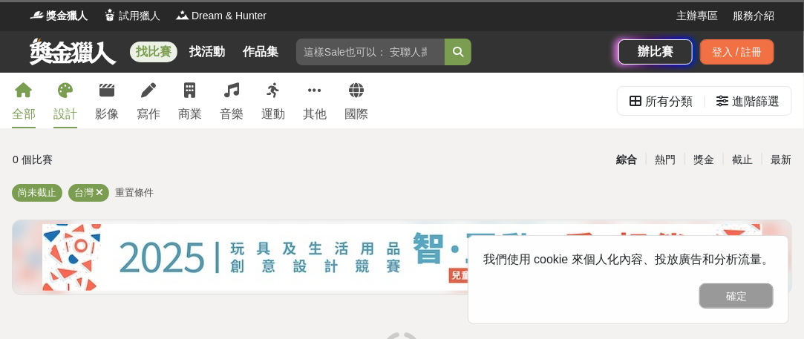
click at [77, 123] on div "設計" at bounding box center [65, 114] width 24 height 18
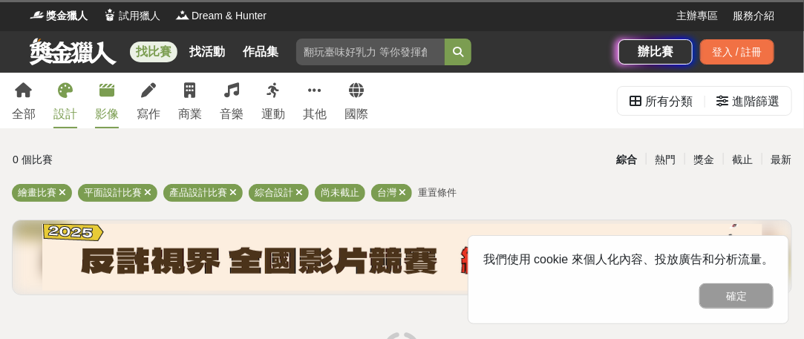
click at [119, 117] on div "影像" at bounding box center [107, 114] width 24 height 18
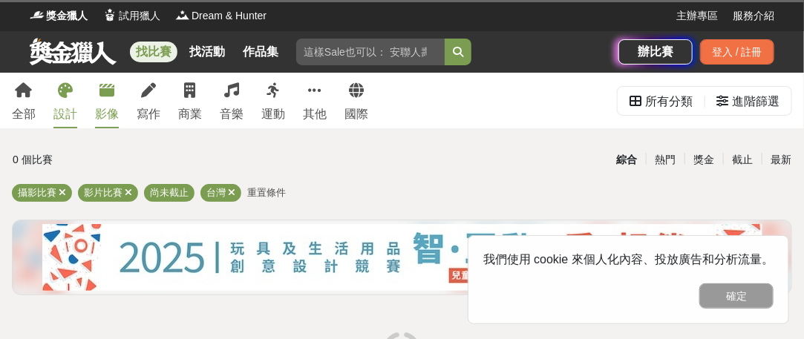
click at [77, 121] on div "設計" at bounding box center [65, 114] width 24 height 18
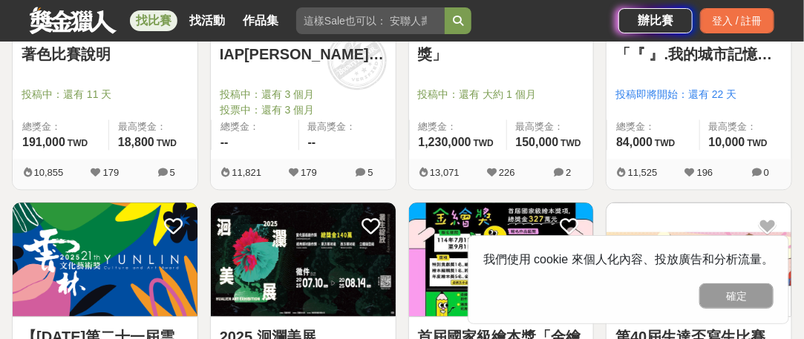
scroll to position [965, 0]
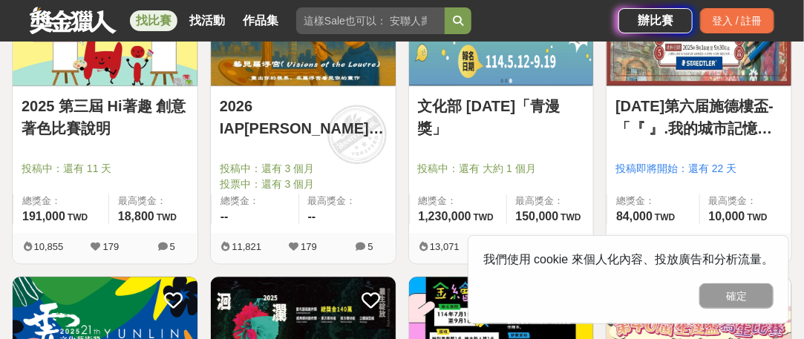
click at [299, 85] on img at bounding box center [303, 28] width 185 height 114
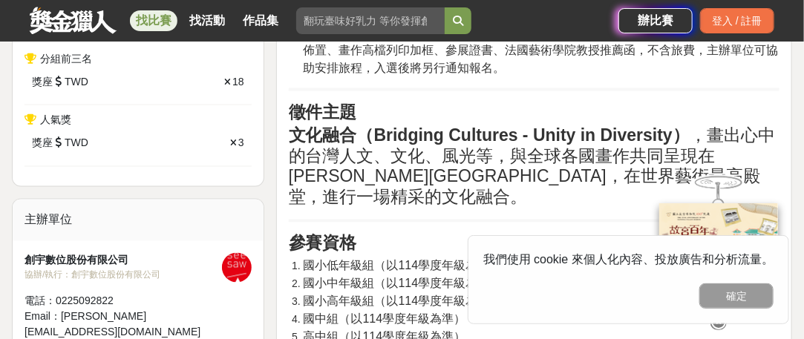
scroll to position [817, 0]
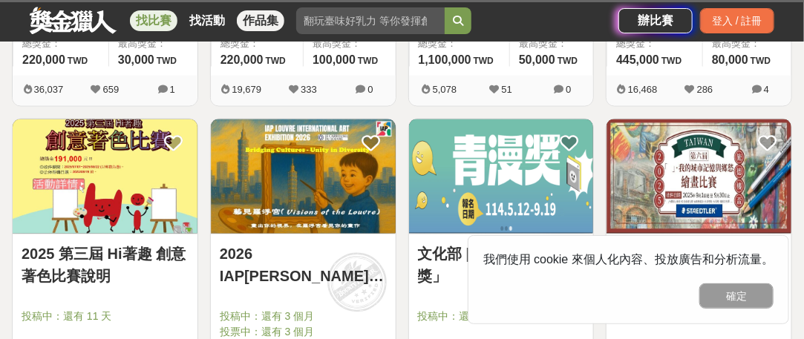
scroll to position [965, 0]
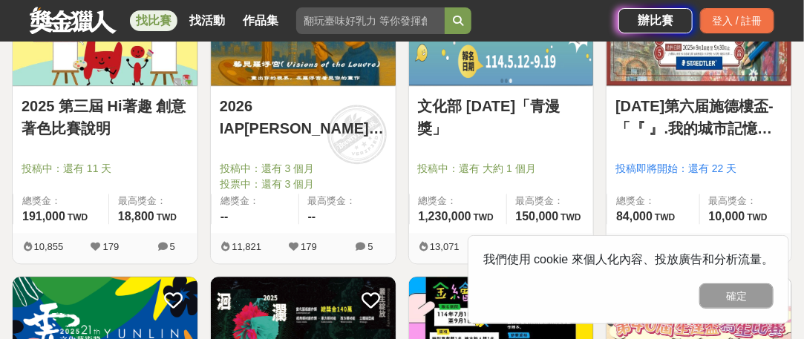
click at [508, 119] on link "文化部 [DATE]「青漫獎」" at bounding box center [501, 117] width 167 height 45
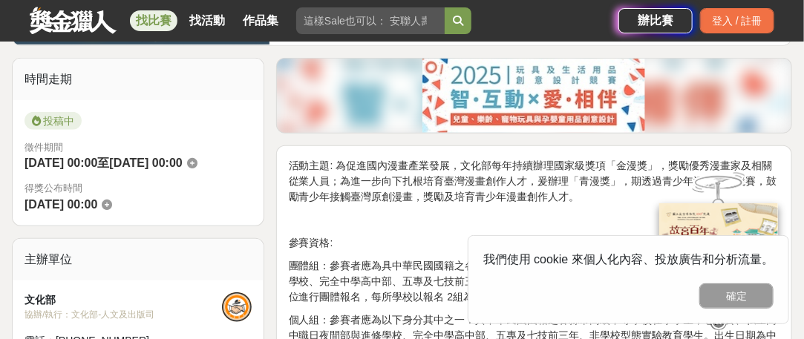
scroll to position [371, 0]
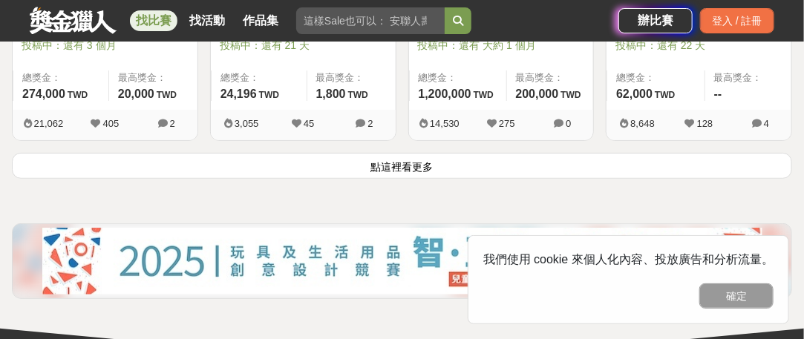
scroll to position [2079, 0]
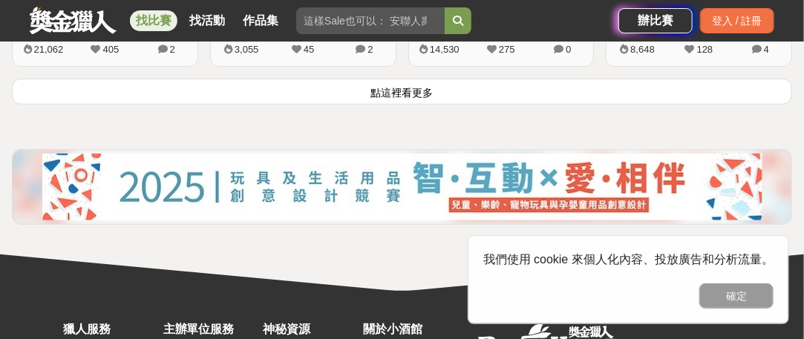
click at [440, 105] on button "點這裡看更多" at bounding box center [402, 92] width 780 height 26
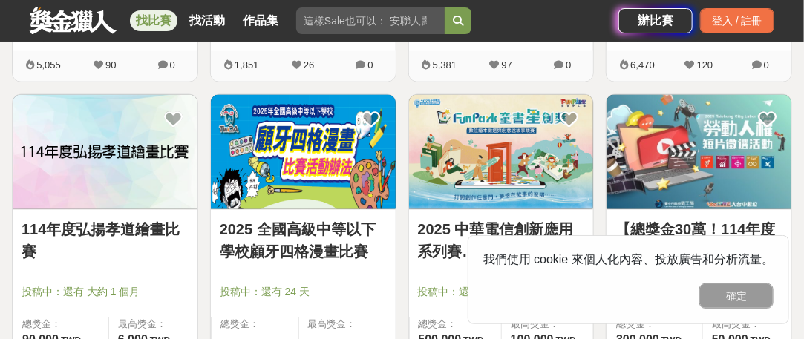
scroll to position [2598, 0]
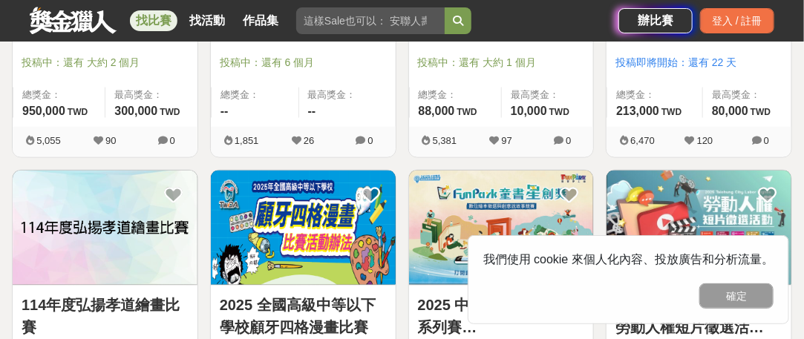
click at [701, 33] on link "2025 MOJOIN 漫畫創作祭「一話入魂」！" at bounding box center [698, 11] width 167 height 45
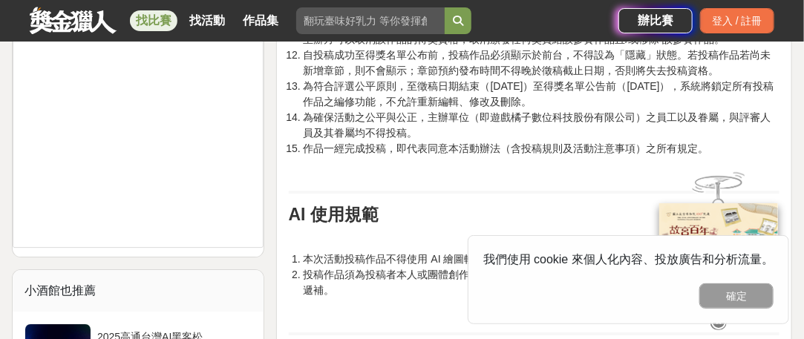
scroll to position [1485, 0]
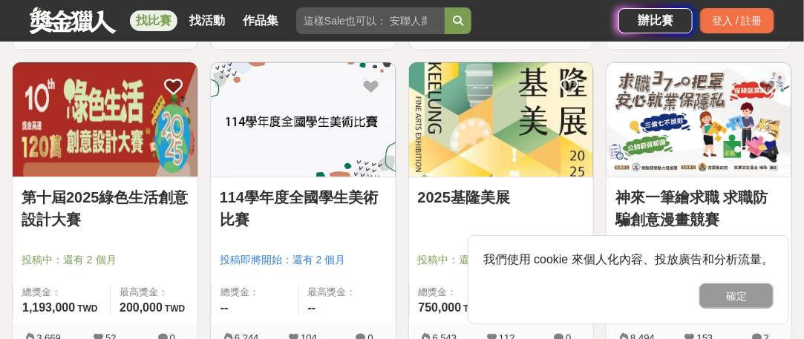
scroll to position [2598, 0]
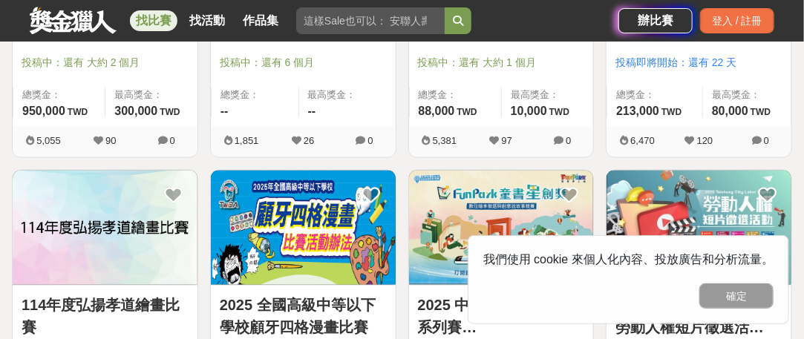
click at [302, 11] on link "2025雄獅薪藝獎" at bounding box center [303, 0] width 167 height 22
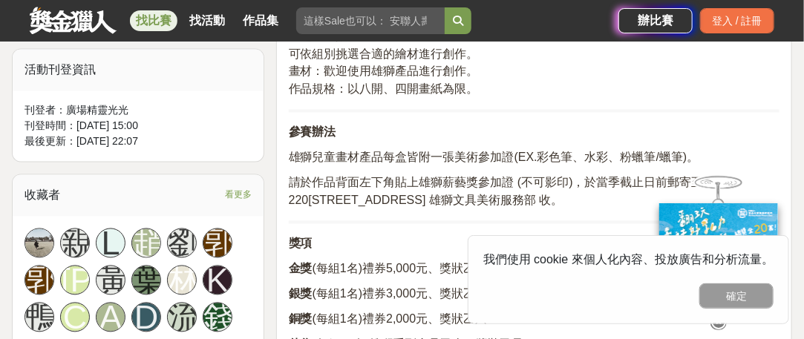
scroll to position [891, 0]
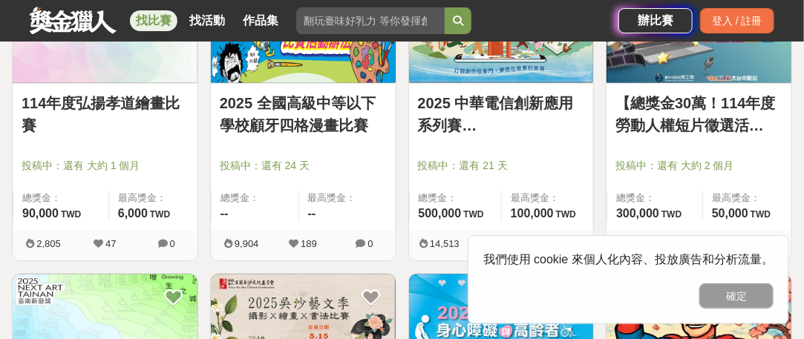
scroll to position [2821, 0]
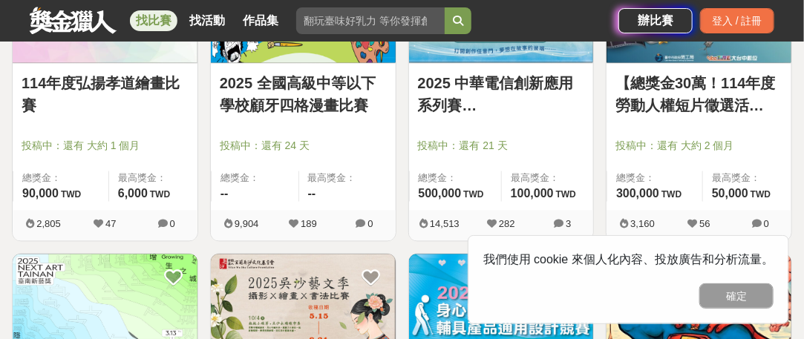
click at [673, 62] on img at bounding box center [698, 5] width 185 height 114
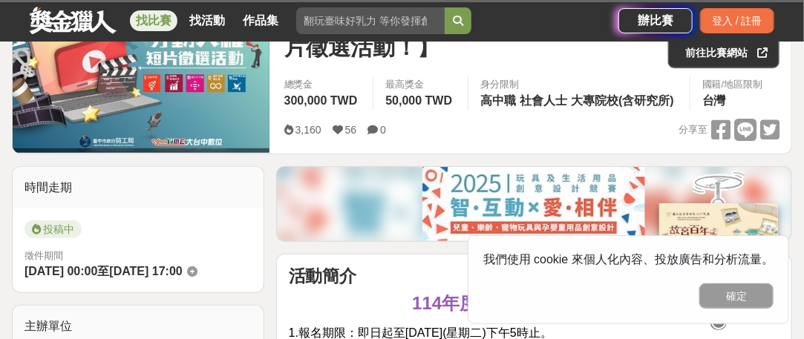
scroll to position [223, 0]
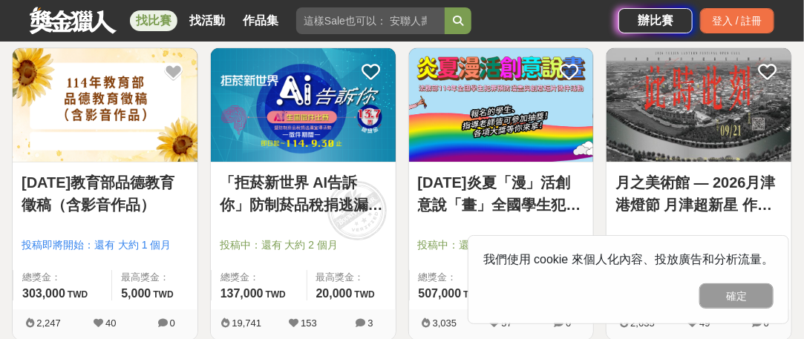
scroll to position [3786, 0]
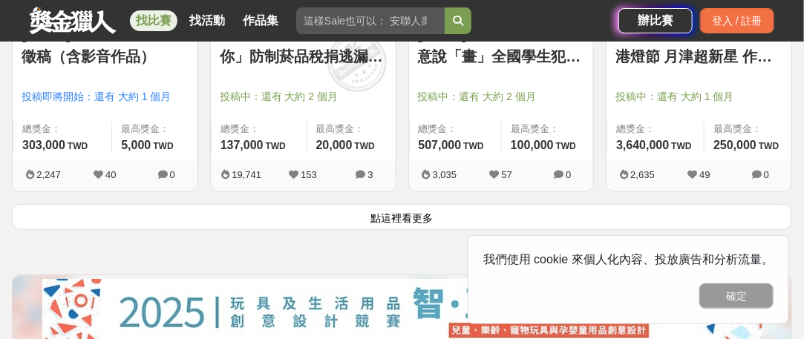
click at [521, 68] on link "[DATE]炎夏「漫」活創意說「畫」全國學生犯罪預防漫畫與創意短片徵件" at bounding box center [501, 45] width 167 height 45
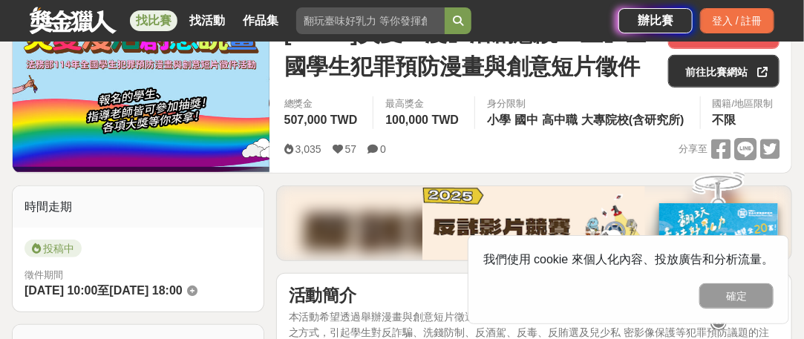
scroll to position [371, 0]
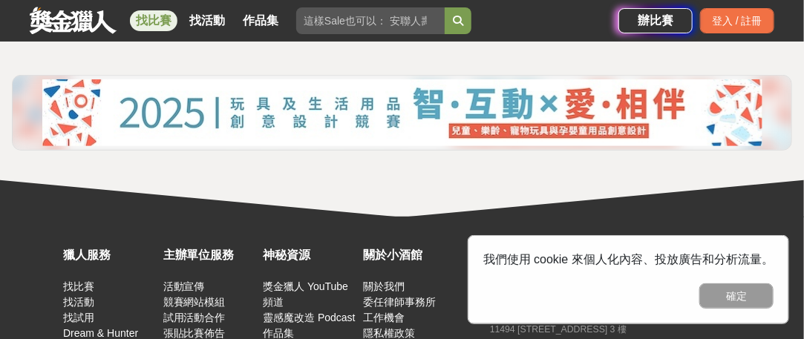
scroll to position [4009, 0]
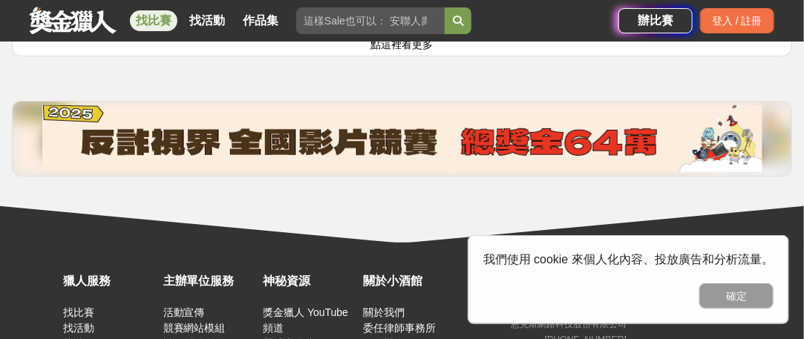
scroll to position [5864, 0]
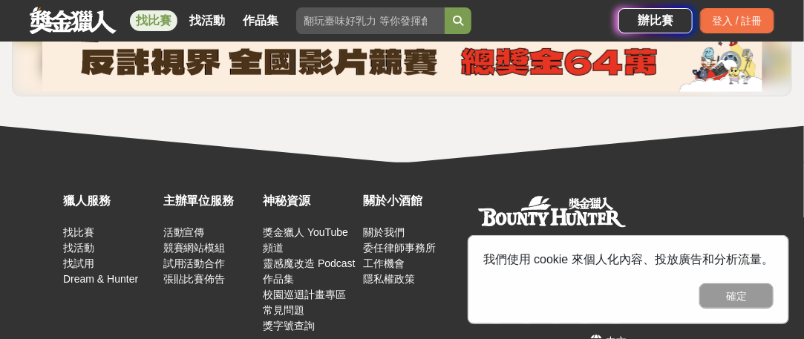
scroll to position [7720, 0]
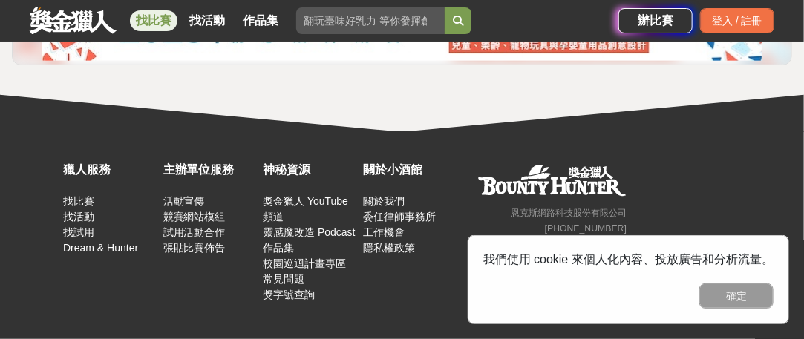
scroll to position [9650, 0]
